Goal: Task Accomplishment & Management: Manage account settings

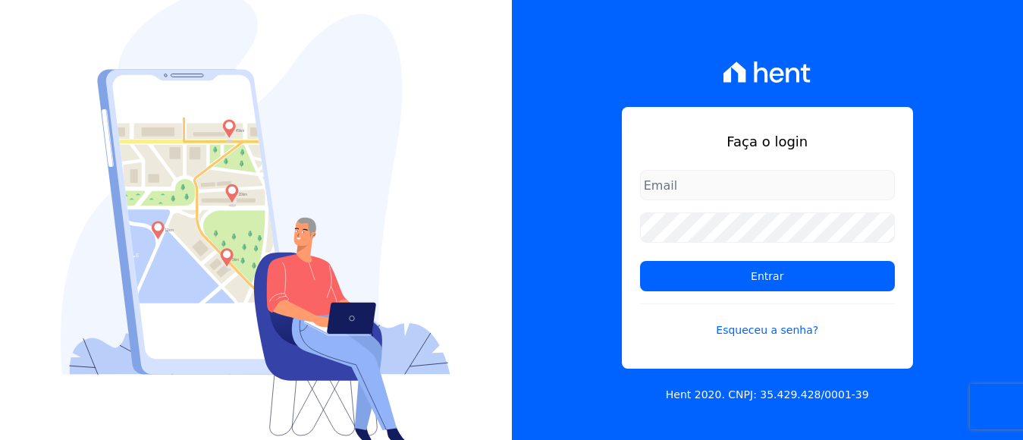
drag, startPoint x: 719, startPoint y: 180, endPoint x: 728, endPoint y: 199, distance: 20.7
click at [721, 182] on input "email" at bounding box center [767, 185] width 255 height 30
type input "[EMAIL_ADDRESS][DOMAIN_NAME]"
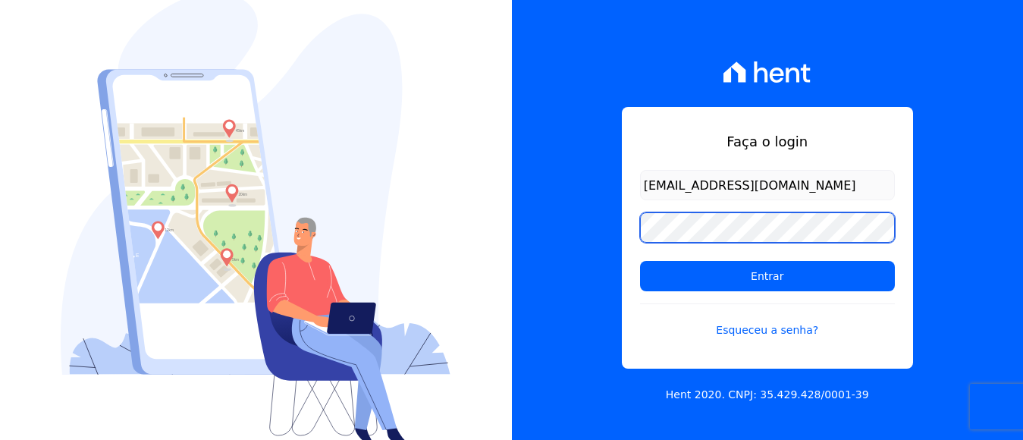
click at [640, 261] on input "Entrar" at bounding box center [767, 276] width 255 height 30
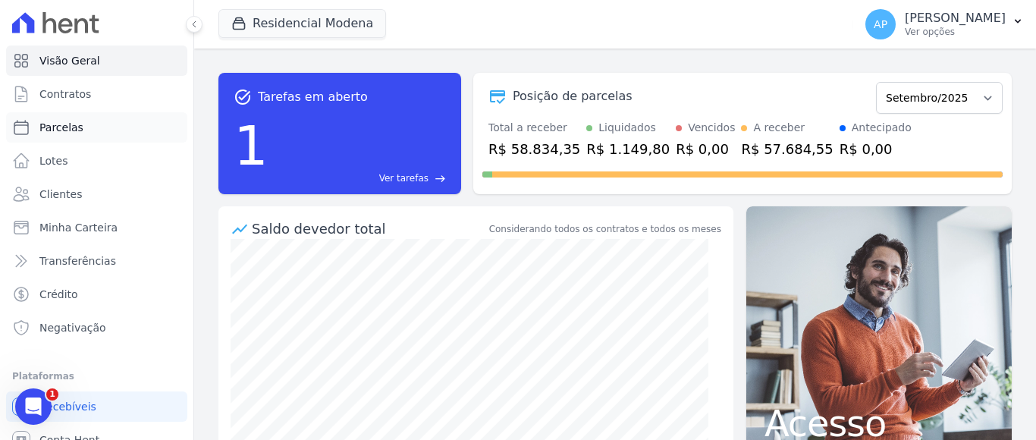
click at [86, 129] on link "Parcelas" at bounding box center [96, 127] width 181 height 30
select select
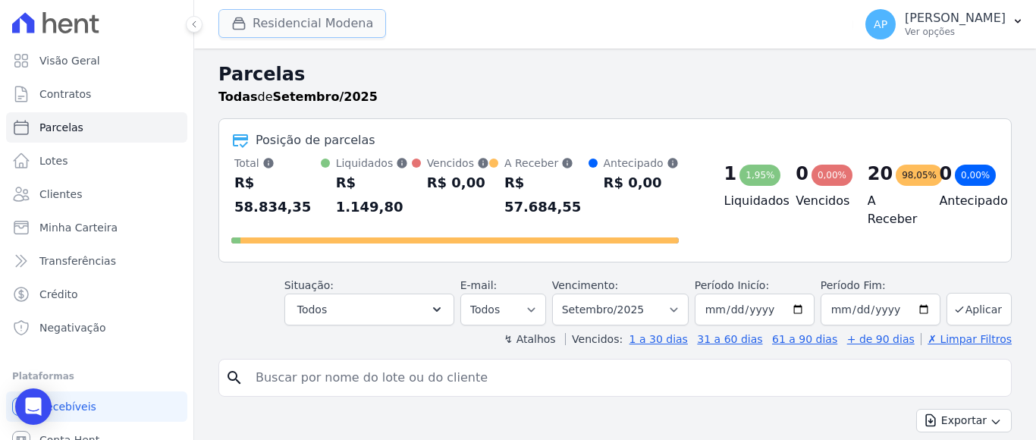
click at [329, 17] on button "Residencial Modena" at bounding box center [302, 23] width 168 height 29
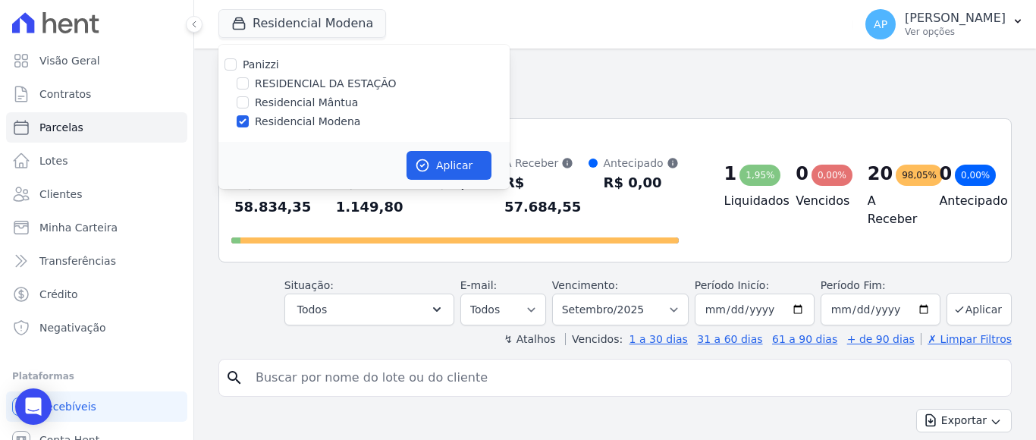
click at [239, 78] on div at bounding box center [243, 83] width 12 height 15
click at [241, 83] on input "RESIDENCIAL DA ESTAÇÃO" at bounding box center [243, 83] width 12 height 12
checkbox input "true"
click at [241, 118] on input "Residencial Modena" at bounding box center [243, 121] width 12 height 12
checkbox input "false"
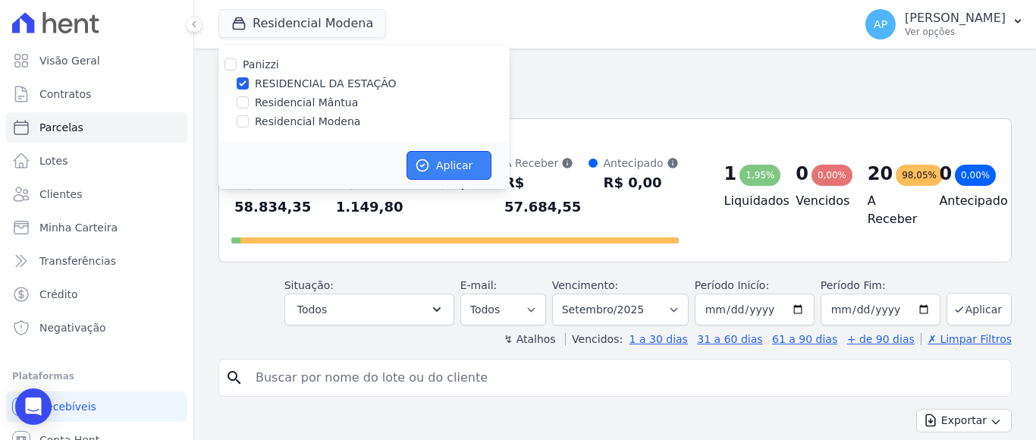
click at [441, 172] on button "Aplicar" at bounding box center [449, 165] width 85 height 29
select select
